Goal: Find specific page/section: Find specific page/section

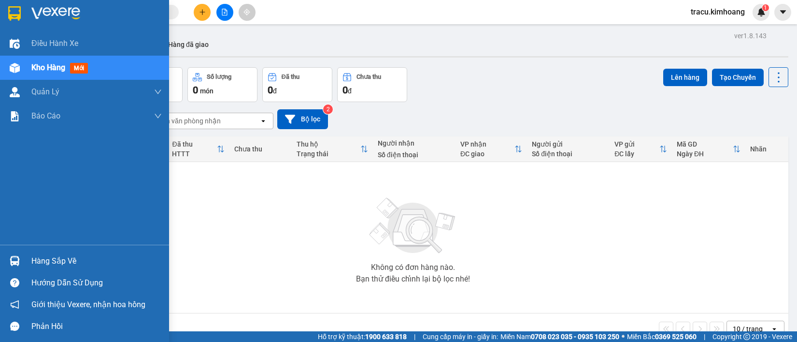
click at [45, 259] on div "Hàng sắp về" at bounding box center [96, 261] width 130 height 14
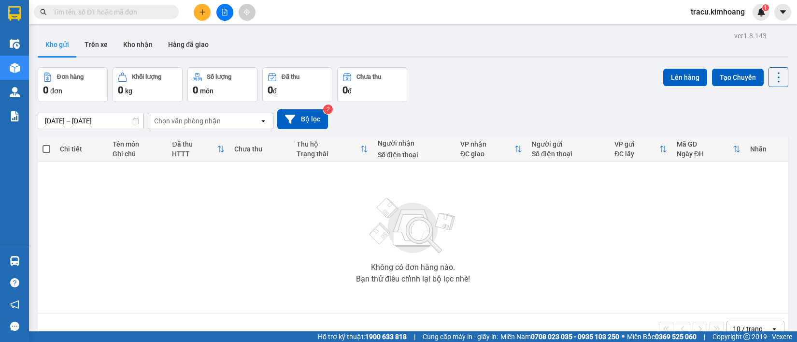
click at [479, 234] on section "Kết quả tìm kiếm ( 0 ) Bộ lọc No Data tracu.kimhoang 1 Điều hành xe Kho hàng mớ…" at bounding box center [398, 171] width 797 height 342
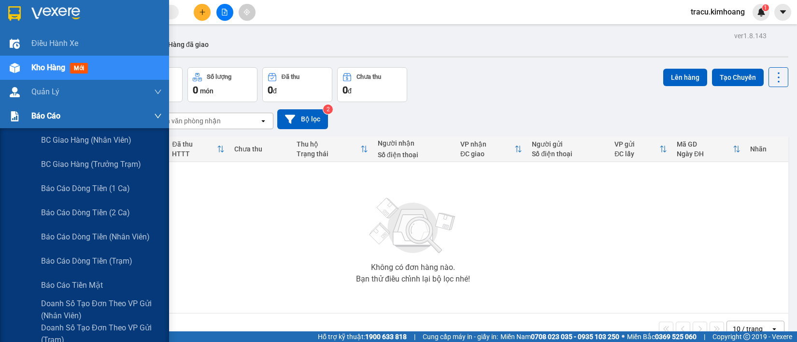
click at [47, 119] on span "Báo cáo" at bounding box center [45, 116] width 29 height 12
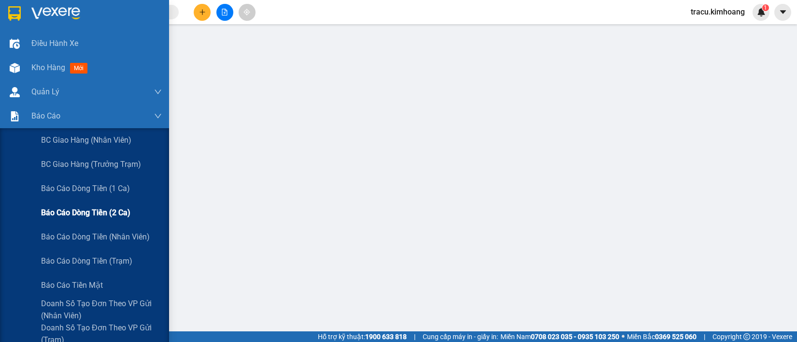
click at [91, 216] on span "Báo cáo dòng tiền (2 ca)" at bounding box center [85, 212] width 89 height 12
